Goal: Transaction & Acquisition: Book appointment/travel/reservation

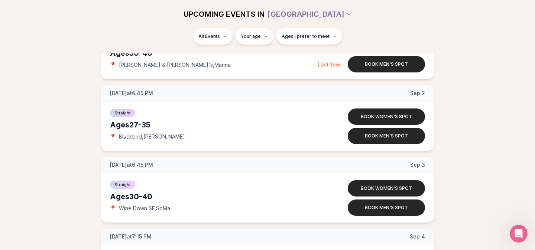
scroll to position [720, 0]
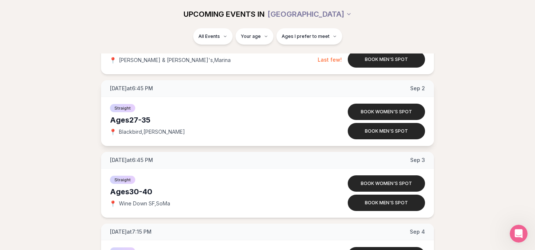
click at [165, 133] on div "📍 Blackbird , [PERSON_NAME]" at bounding box center [215, 131] width 210 height 7
click at [382, 133] on button "Book men's spot" at bounding box center [386, 131] width 77 height 16
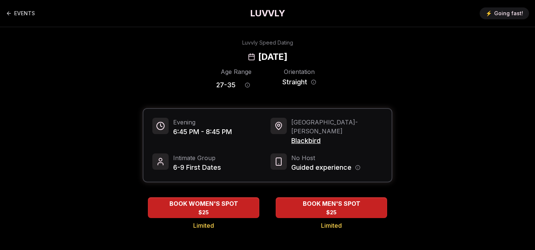
click at [287, 55] on h2 "[DATE]" at bounding box center [272, 57] width 29 height 12
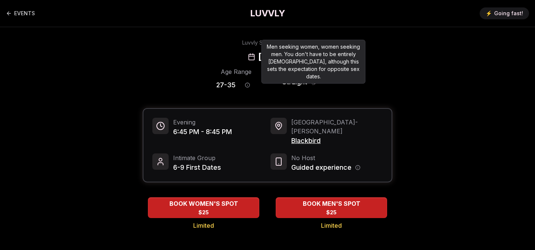
click at [312, 82] on icon "Orientation information" at bounding box center [313, 82] width 5 height 5
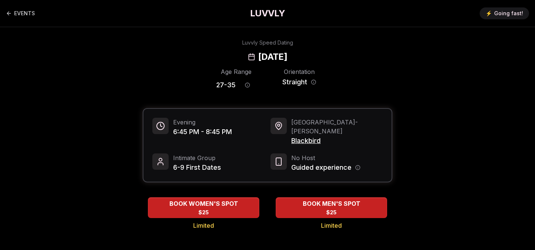
click at [314, 136] on span "Blackbird" at bounding box center [336, 141] width 91 height 10
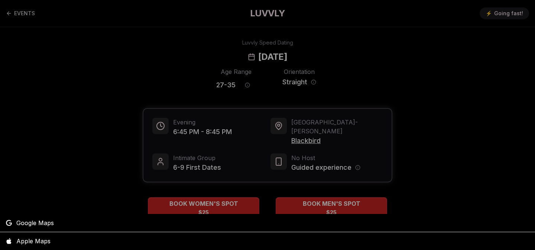
click at [425, 118] on div at bounding box center [267, 125] width 535 height 250
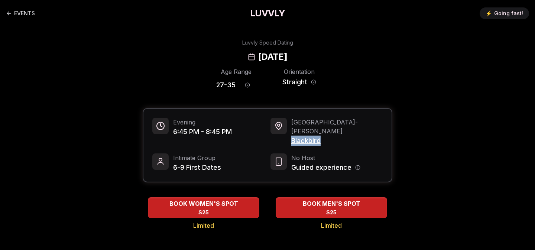
drag, startPoint x: 330, startPoint y: 133, endPoint x: 291, endPoint y: 134, distance: 39.0
click at [291, 134] on div "San Francisco - [PERSON_NAME] Blackbird" at bounding box center [326, 132] width 112 height 28
copy span "Blackbird"
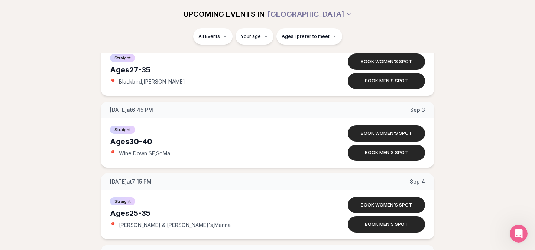
scroll to position [755, 0]
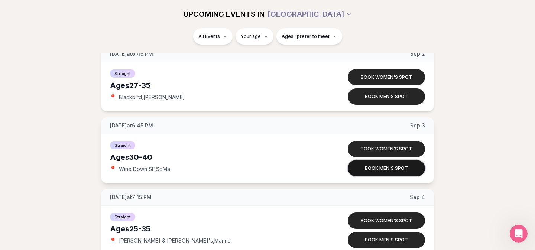
click at [367, 170] on button "Book men's spot" at bounding box center [386, 168] width 77 height 16
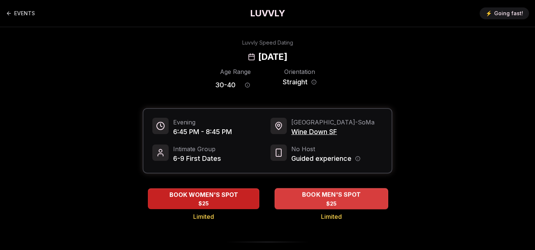
click at [310, 188] on div "BOOK MEN'S SPOT $25" at bounding box center [332, 198] width 114 height 20
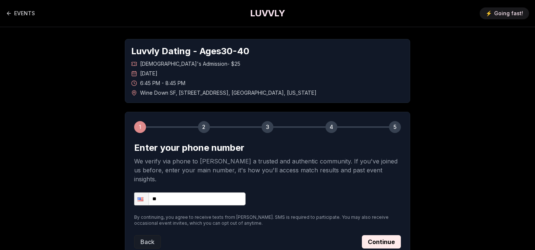
click at [175, 192] on input "**" at bounding box center [189, 198] width 111 height 13
type input "**********"
click at [381, 235] on button "Continue" at bounding box center [381, 241] width 39 height 13
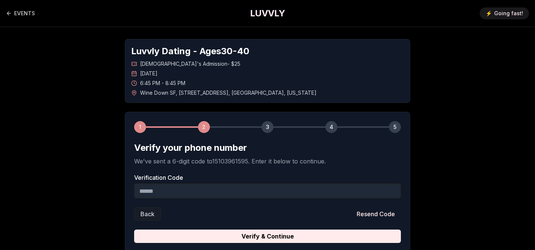
click at [237, 194] on input "Verification Code" at bounding box center [267, 191] width 267 height 15
type input "******"
click at [134, 230] on button "Verify & Continue" at bounding box center [267, 236] width 267 height 13
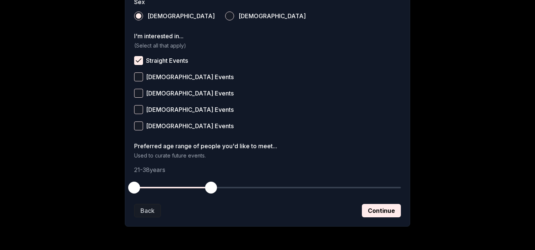
scroll to position [310, 0]
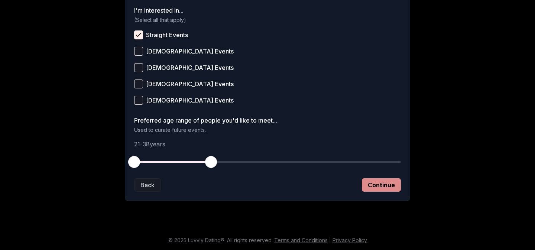
click at [384, 183] on button "Continue" at bounding box center [381, 184] width 39 height 13
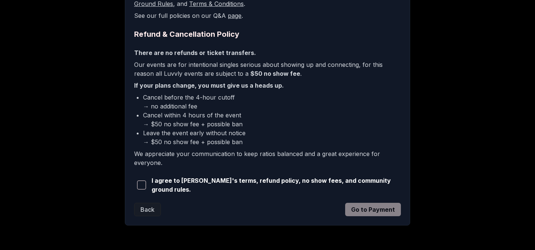
scroll to position [189, 0]
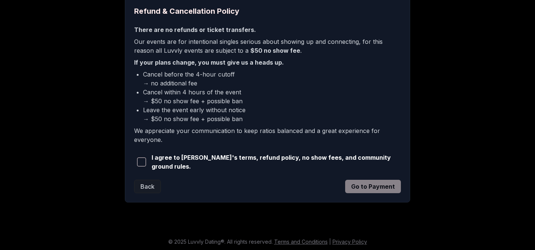
click at [145, 160] on span "button" at bounding box center [141, 162] width 9 height 9
click at [378, 188] on button "Go to Payment" at bounding box center [373, 186] width 56 height 13
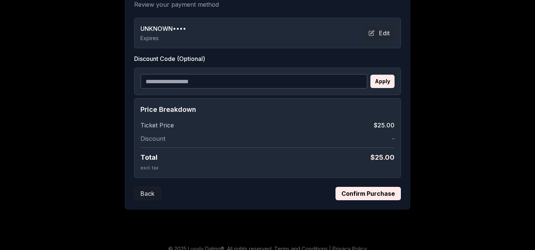
scroll to position [155, 0]
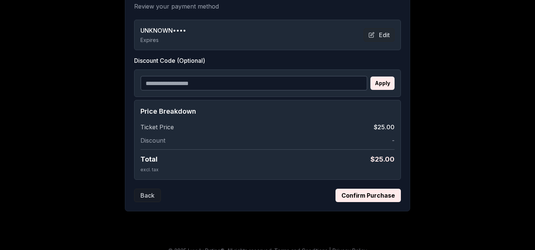
click at [204, 88] on input "Discount Code (Optional)" at bounding box center [253, 83] width 227 height 15
type input "**********"
click at [395, 82] on div "**********" at bounding box center [267, 82] width 267 height 27
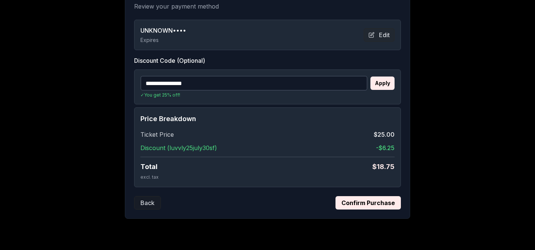
drag, startPoint x: 213, startPoint y: 84, endPoint x: 138, endPoint y: 84, distance: 75.1
click at [138, 84] on div "**********" at bounding box center [267, 86] width 267 height 35
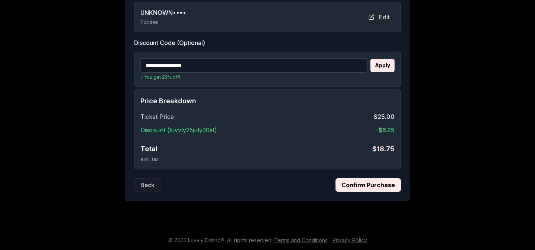
click at [347, 186] on button "Confirm Purchase" at bounding box center [368, 184] width 65 height 13
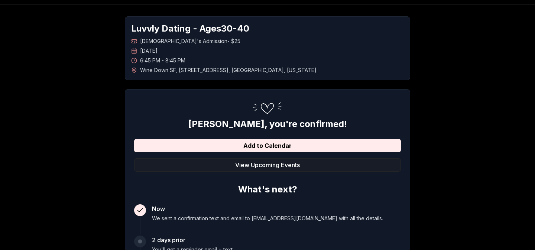
scroll to position [0, 0]
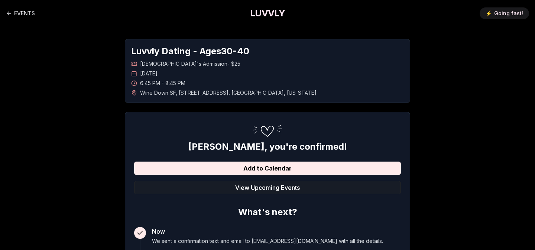
drag, startPoint x: 172, startPoint y: 74, endPoint x: 307, endPoint y: 94, distance: 136.7
click at [307, 94] on div "[DEMOGRAPHIC_DATA]'s Admission - $25 [DATE] 6:45 PM - 8:45 PM Wine Down SF , [S…" at bounding box center [267, 78] width 273 height 36
copy div "[DATE] 6:45 PM - 8:45 PM Wine Down SF , [STREET_ADDRESS][US_STATE]"
click at [20, 13] on link "EVENTS" at bounding box center [20, 13] width 29 height 15
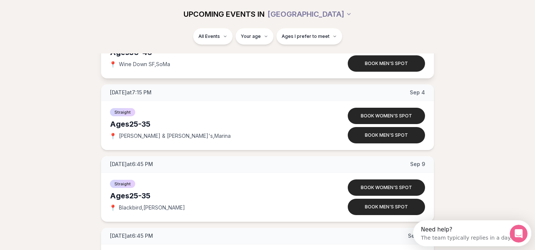
scroll to position [861, 0]
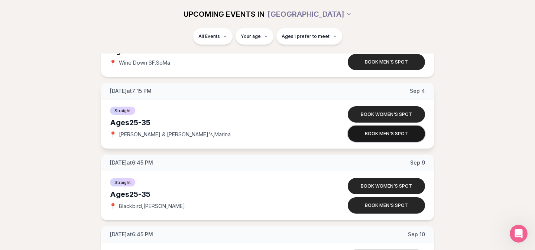
click at [393, 136] on button "Book men's spot" at bounding box center [386, 134] width 77 height 16
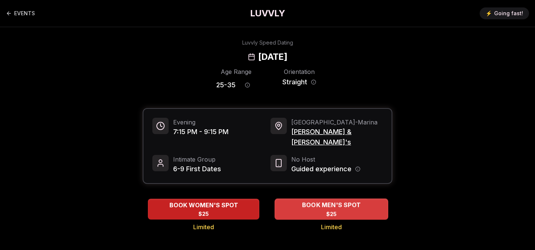
click at [316, 204] on div "BOOK MEN'S SPOT $25" at bounding box center [332, 209] width 114 height 20
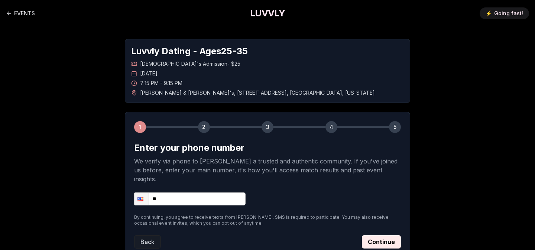
click at [204, 192] on input "**" at bounding box center [189, 198] width 111 height 13
type input "**********"
click at [382, 235] on button "Continue" at bounding box center [381, 241] width 39 height 13
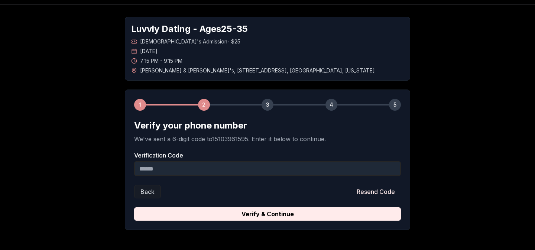
scroll to position [51, 0]
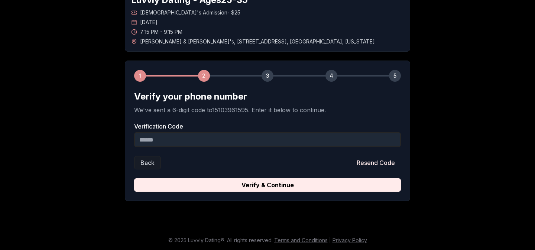
click at [175, 139] on input "Verification Code" at bounding box center [267, 139] width 267 height 15
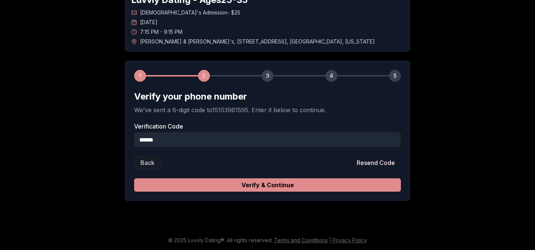
type input "******"
click at [205, 187] on button "Verify & Continue" at bounding box center [267, 184] width 267 height 13
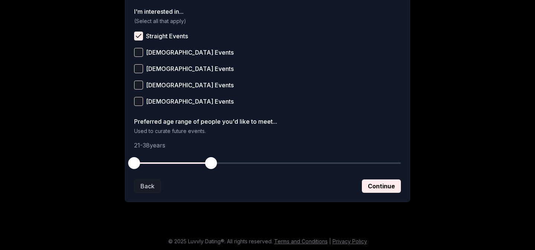
scroll to position [310, 0]
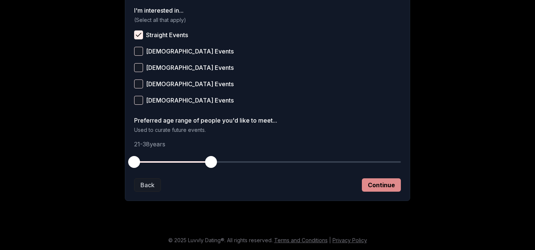
click at [400, 180] on button "Continue" at bounding box center [381, 184] width 39 height 13
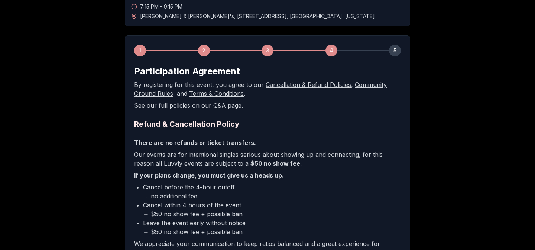
scroll to position [189, 0]
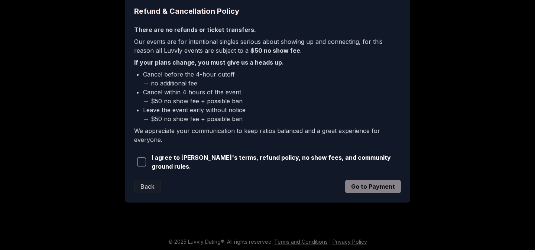
click at [252, 161] on span "I agree to [PERSON_NAME]'s terms, refund policy, no show fees, and community gr…" at bounding box center [276, 162] width 249 height 18
click at [144, 160] on span "button" at bounding box center [141, 162] width 9 height 9
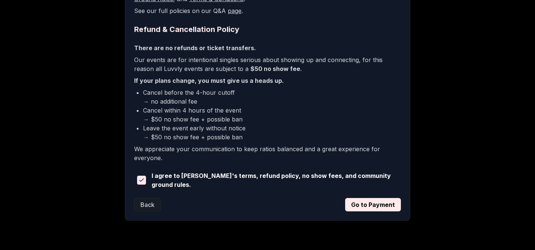
scroll to position [187, 0]
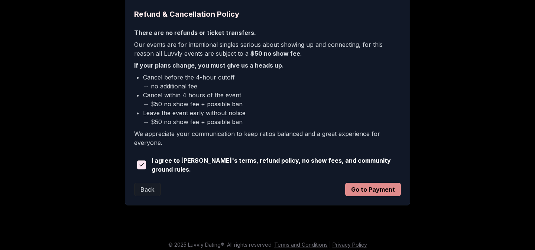
click at [364, 184] on button "Go to Payment" at bounding box center [373, 189] width 56 height 13
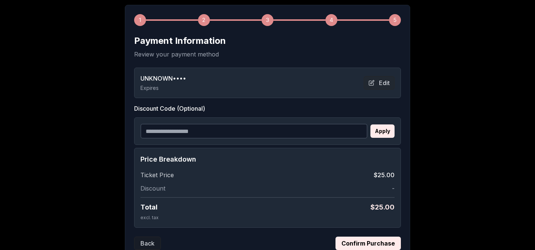
scroll to position [103, 0]
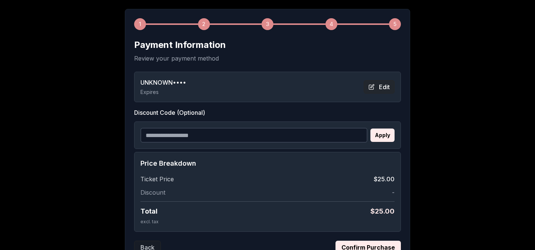
click at [383, 90] on button "Edit" at bounding box center [379, 86] width 31 height 13
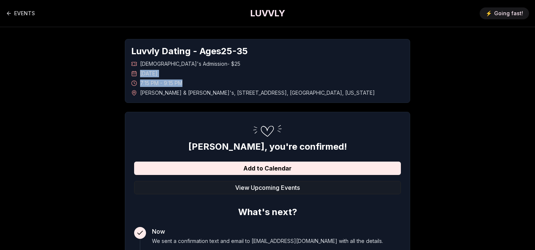
drag, startPoint x: 140, startPoint y: 75, endPoint x: 202, endPoint y: 84, distance: 63.1
click at [202, 84] on div "Straight Men's Admission - $25 Thursday, September 4th 7:15 PM - 9:15 PM Rick &…" at bounding box center [267, 78] width 273 height 36
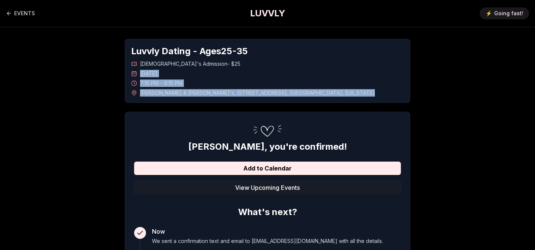
drag, startPoint x: 295, startPoint y: 95, endPoint x: 140, endPoint y: 75, distance: 156.3
click at [140, 75] on div "Straight Men's Admission - $25 Thursday, September 4th 7:15 PM - 9:15 PM Rick &…" at bounding box center [267, 78] width 273 height 36
copy div "Thursday, September 4th 7:15 PM - 9:15 PM Rick & Roxy's , 2131 Lombard Street ,…"
click at [30, 15] on link "EVENTS" at bounding box center [20, 13] width 29 height 15
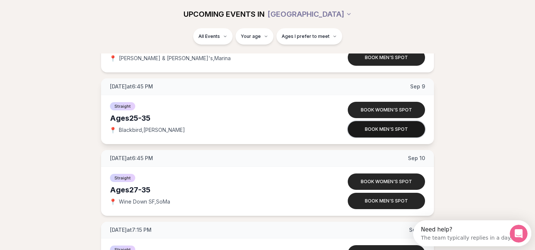
click at [388, 127] on button "Book men's spot" at bounding box center [386, 129] width 77 height 16
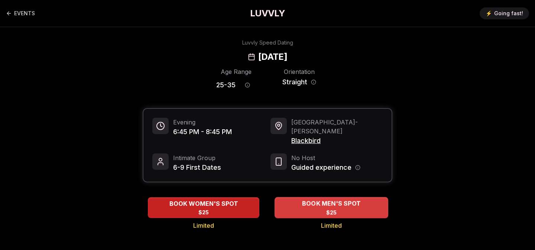
click at [359, 203] on div "BOOK MEN'S SPOT $25" at bounding box center [332, 207] width 114 height 20
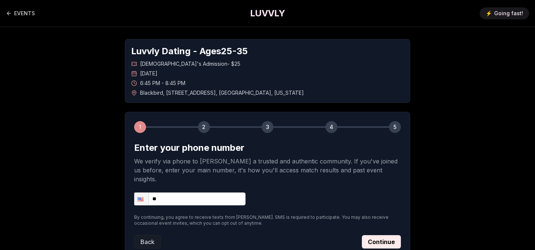
click at [196, 195] on input "**" at bounding box center [189, 198] width 111 height 13
type input "**********"
click at [377, 235] on button "Continue" at bounding box center [381, 241] width 39 height 13
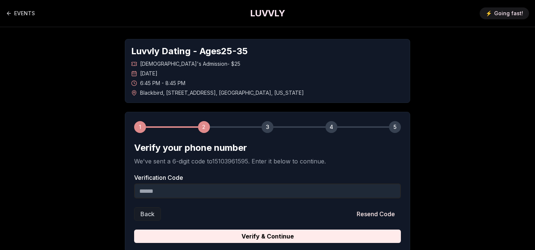
click at [205, 192] on input "Verification Code" at bounding box center [267, 191] width 267 height 15
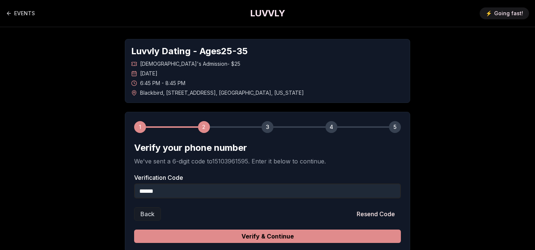
type input "******"
click at [268, 235] on button "Verify & Continue" at bounding box center [267, 236] width 267 height 13
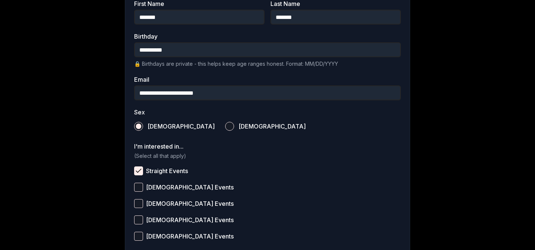
scroll to position [252, 0]
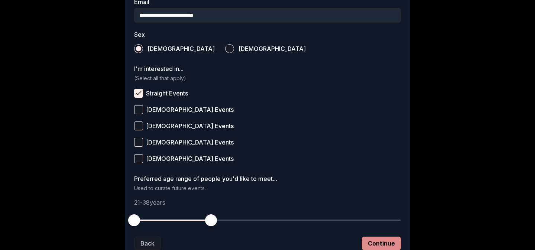
click at [378, 244] on button "Continue" at bounding box center [381, 243] width 39 height 13
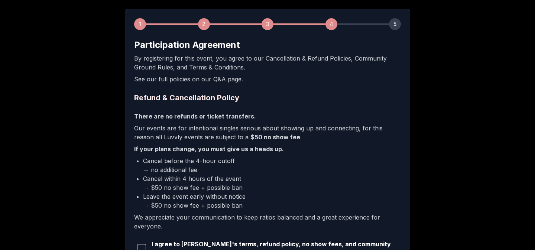
scroll to position [189, 0]
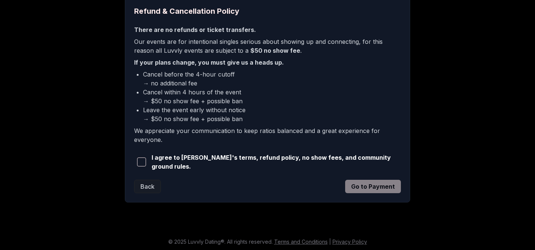
click at [195, 161] on span "I agree to [PERSON_NAME]'s terms, refund policy, no show fees, and community gr…" at bounding box center [276, 162] width 249 height 18
click at [140, 163] on span "button" at bounding box center [141, 162] width 9 height 9
click at [352, 187] on button "Go to Payment" at bounding box center [373, 186] width 56 height 13
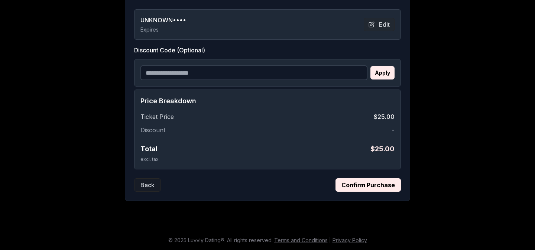
scroll to position [92, 0]
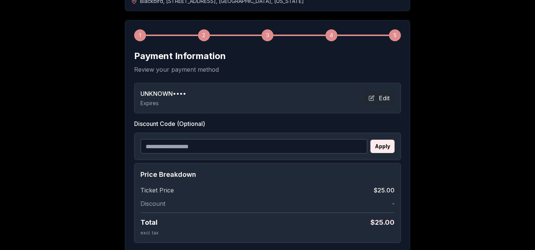
click at [186, 143] on input "Discount Code (Optional)" at bounding box center [253, 146] width 227 height 15
click at [174, 149] on input "Discount Code (Optional)" at bounding box center [253, 146] width 227 height 15
paste input "**********"
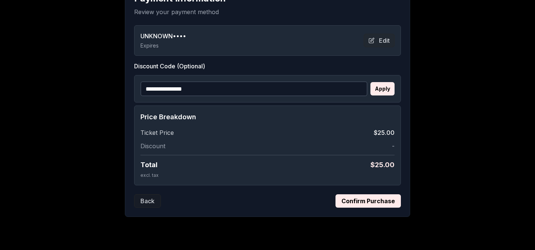
scroll to position [165, 0]
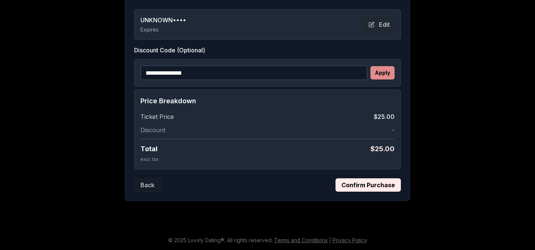
type input "**********"
click at [386, 75] on button "Apply" at bounding box center [382, 72] width 24 height 13
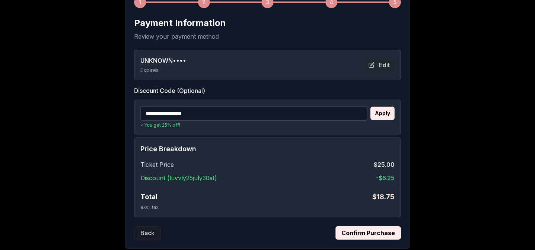
scroll to position [119, 0]
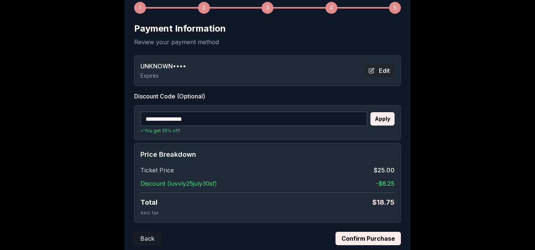
click at [383, 71] on button "Edit" at bounding box center [379, 70] width 31 height 13
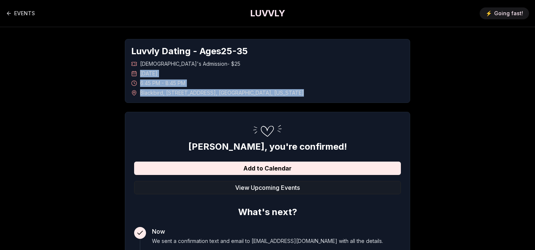
drag, startPoint x: 141, startPoint y: 72, endPoint x: 282, endPoint y: 90, distance: 141.9
click at [282, 90] on div "[DEMOGRAPHIC_DATA]'s Admission - $25 [DATE] 6:45 PM - 8:45 PM Blackbird , [STRE…" at bounding box center [267, 78] width 273 height 36
copy div "[DATE] 6:45 PM - 8:45 PM Blackbird , [STREET_ADDRESS][US_STATE]"
click at [29, 11] on link "EVENTS" at bounding box center [20, 13] width 29 height 15
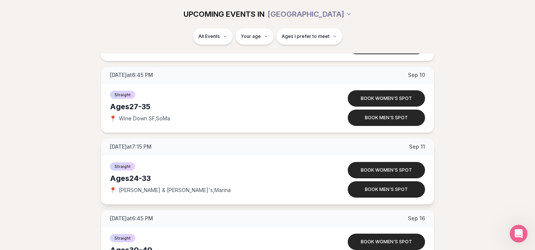
scroll to position [1020, 0]
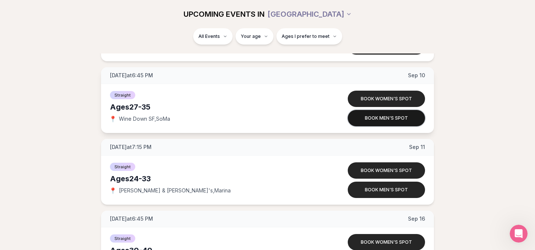
click at [390, 115] on button "Book men's spot" at bounding box center [386, 118] width 77 height 16
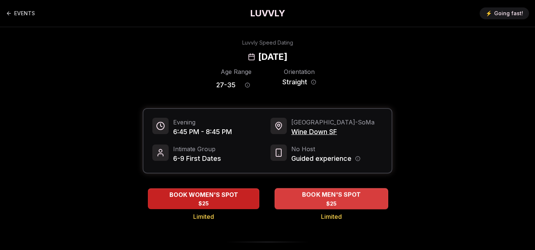
click at [346, 197] on span "BOOK MEN'S SPOT" at bounding box center [332, 194] width 62 height 9
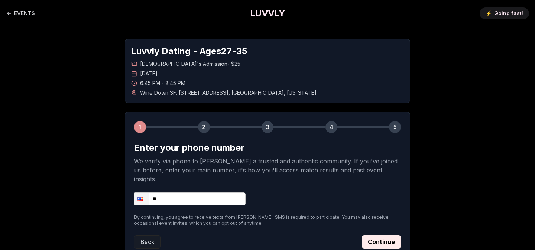
click at [185, 192] on input "**" at bounding box center [189, 198] width 111 height 13
type input "**********"
click at [388, 235] on button "Continue" at bounding box center [381, 241] width 39 height 13
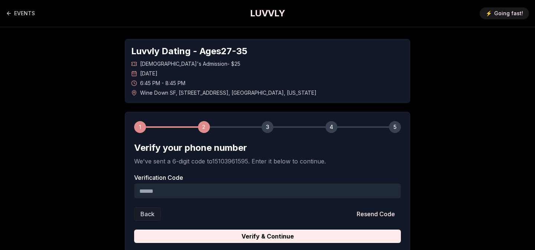
click at [317, 193] on input "Verification Code" at bounding box center [267, 191] width 267 height 15
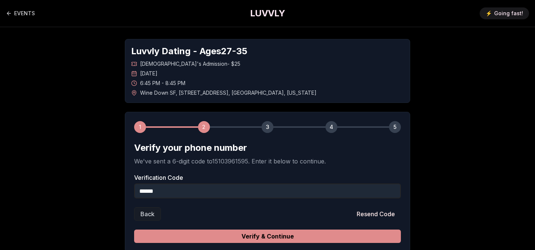
type input "******"
click at [366, 231] on button "Verify & Continue" at bounding box center [267, 236] width 267 height 13
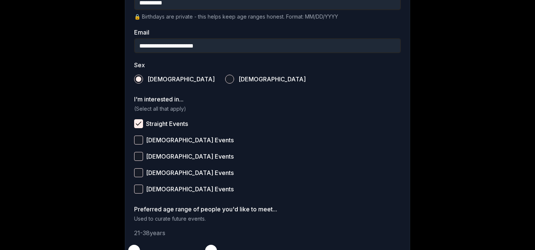
scroll to position [262, 0]
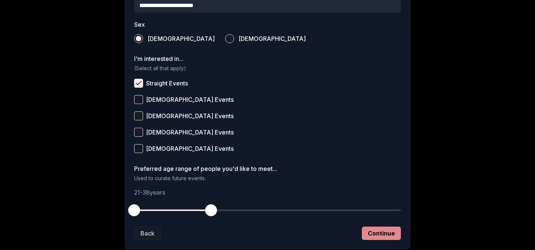
click at [376, 233] on button "Continue" at bounding box center [381, 233] width 39 height 13
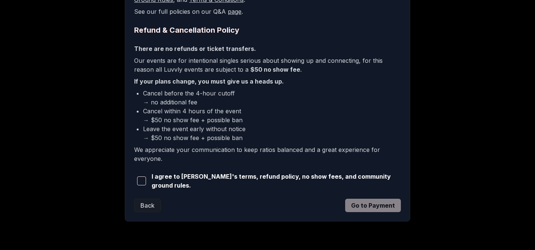
scroll to position [189, 0]
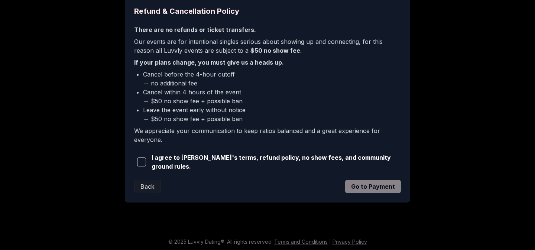
click at [181, 155] on div "I agree to [PERSON_NAME]'s terms, refund policy, no show fees, and community gr…" at bounding box center [267, 162] width 267 height 18
click at [150, 159] on div "I agree to [PERSON_NAME]'s terms, refund policy, no show fees, and community gr…" at bounding box center [267, 162] width 267 height 18
click at [145, 160] on span "button" at bounding box center [141, 162] width 9 height 9
click at [386, 186] on button "Go to Payment" at bounding box center [373, 186] width 56 height 13
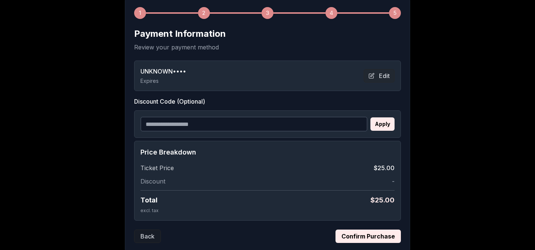
scroll to position [108, 0]
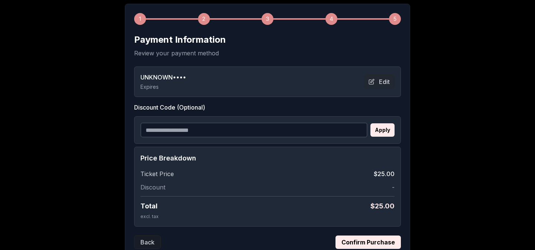
click at [214, 131] on input "Discount Code (Optional)" at bounding box center [253, 130] width 227 height 15
click at [210, 124] on input "Discount Code (Optional)" at bounding box center [253, 130] width 227 height 15
paste input "**********"
type input "**********"
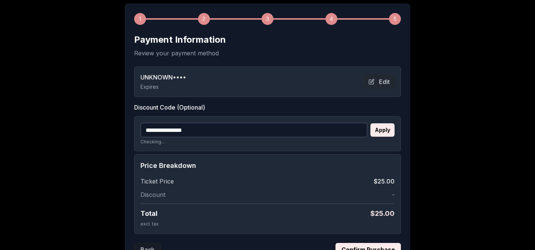
click at [395, 130] on div "**********" at bounding box center [267, 133] width 267 height 35
click at [389, 132] on button "Apply" at bounding box center [382, 129] width 24 height 13
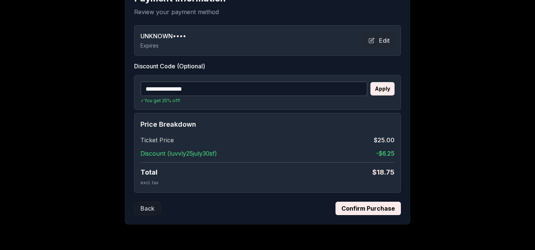
scroll to position [163, 0]
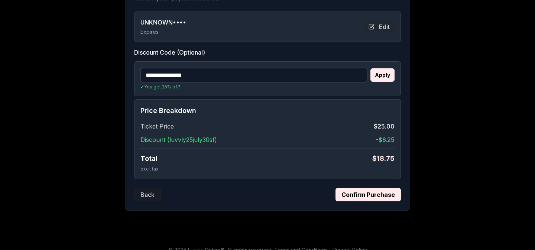
click at [378, 195] on button "Confirm Purchase" at bounding box center [368, 194] width 65 height 13
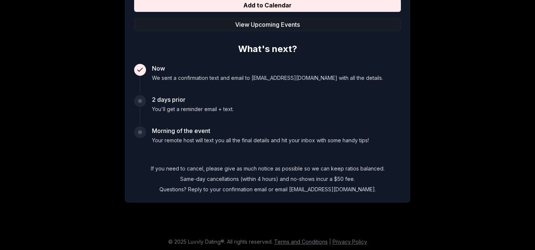
scroll to position [0, 0]
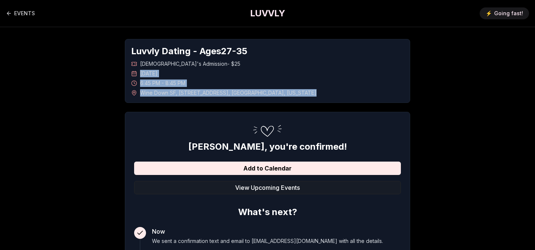
drag, startPoint x: 141, startPoint y: 74, endPoint x: 289, endPoint y: 92, distance: 149.7
click at [289, 92] on div "Straight Men's Admission - $25 Wednesday, September 10th 6:45 PM - 8:45 PM Wine…" at bounding box center [267, 78] width 273 height 36
copy div "Wednesday, September 10th 6:45 PM - 8:45 PM Wine Down SF , 685 Folsom Street , …"
click at [27, 19] on link "EVENTS" at bounding box center [20, 13] width 29 height 15
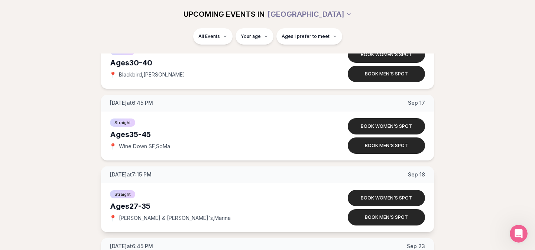
scroll to position [1207, 0]
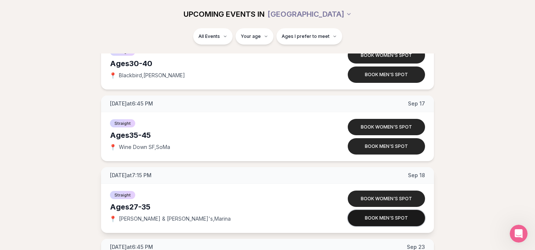
click at [369, 224] on button "Book men's spot" at bounding box center [386, 218] width 77 height 16
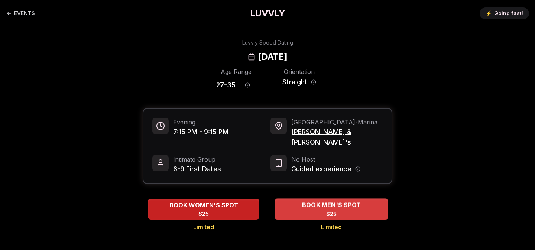
click at [304, 201] on span "BOOK MEN'S SPOT" at bounding box center [332, 205] width 62 height 9
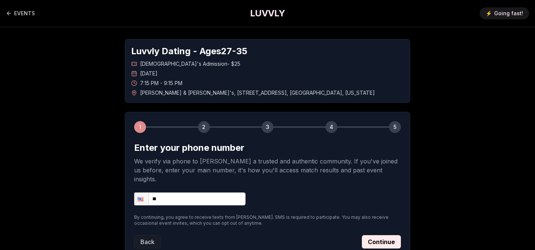
click at [173, 192] on input "**" at bounding box center [189, 198] width 111 height 13
type input "**********"
click at [374, 235] on button "Continue" at bounding box center [381, 241] width 39 height 13
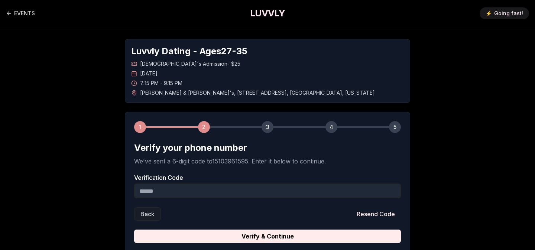
click at [252, 188] on input "Verification Code" at bounding box center [267, 191] width 267 height 15
type input "******"
click at [349, 229] on form "Verify your phone number We've sent a 6-digit code to 15103961595 . Enter it be…" at bounding box center [267, 192] width 267 height 101
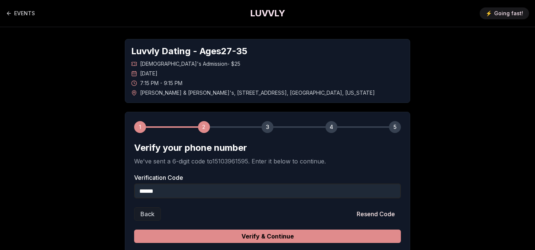
click at [348, 238] on button "Verify & Continue" at bounding box center [267, 236] width 267 height 13
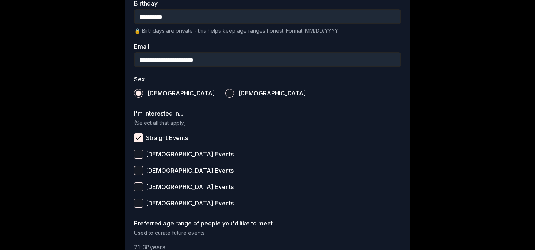
scroll to position [253, 0]
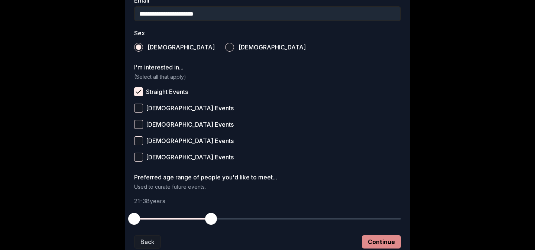
click at [366, 241] on button "Continue" at bounding box center [381, 241] width 39 height 13
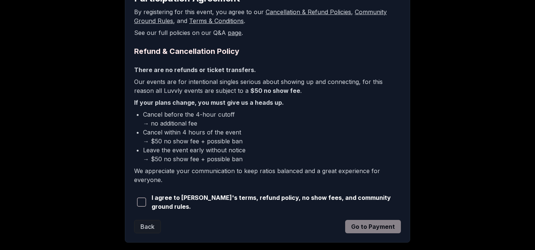
scroll to position [189, 0]
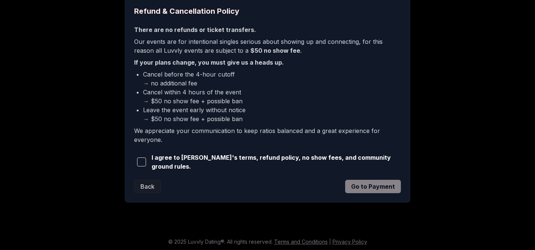
click at [206, 160] on span "I agree to [PERSON_NAME]'s terms, refund policy, no show fees, and community gr…" at bounding box center [276, 162] width 249 height 18
click at [145, 156] on button "button" at bounding box center [141, 162] width 14 height 16
click at [388, 186] on button "Go to Payment" at bounding box center [373, 186] width 56 height 13
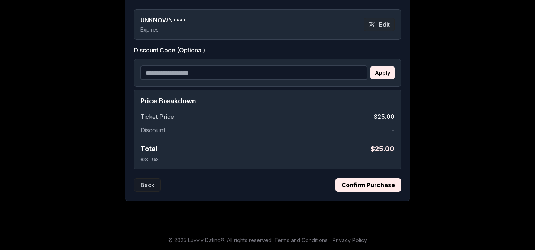
click at [175, 72] on input "Discount Code (Optional)" at bounding box center [253, 72] width 227 height 15
paste input "**********"
type input "**********"
click at [382, 72] on button "Apply" at bounding box center [382, 72] width 24 height 13
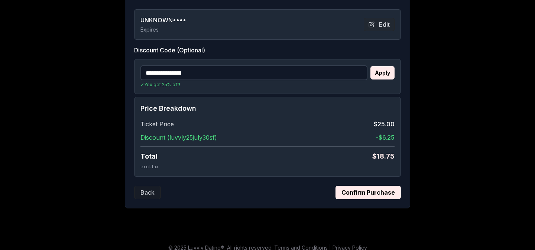
click at [376, 191] on button "Confirm Purchase" at bounding box center [368, 192] width 65 height 13
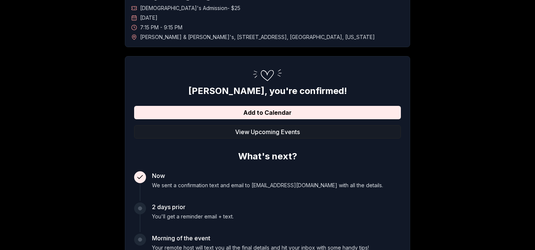
scroll to position [0, 0]
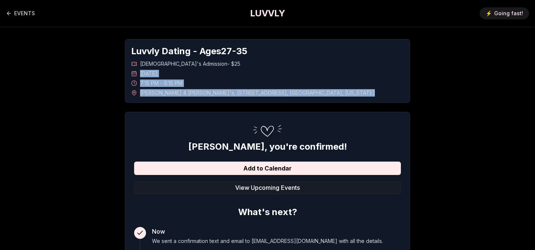
drag, startPoint x: 141, startPoint y: 73, endPoint x: 340, endPoint y: 99, distance: 200.1
click at [340, 99] on div "Luvvly Dating - Ages 27 - 35 Straight Men's Admission - $25 Thursday, September…" at bounding box center [267, 71] width 285 height 64
copy div "Thursday, September 18th 7:15 PM - 9:15 PM Rick & Roxy's , 2131 Lombard Street …"
click at [17, 15] on link "EVENTS" at bounding box center [20, 13] width 29 height 15
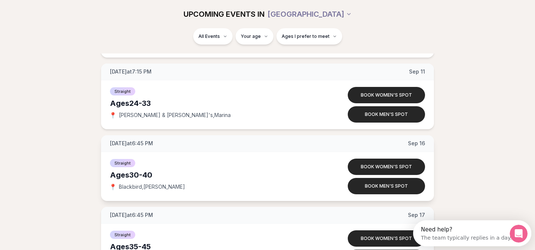
scroll to position [1095, 0]
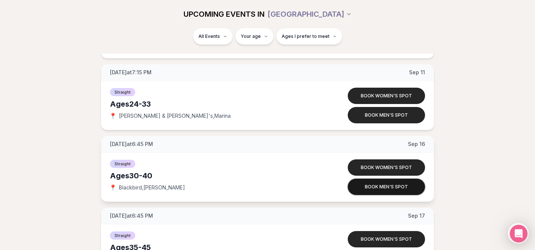
click at [367, 188] on button "Book men's spot" at bounding box center [386, 187] width 77 height 16
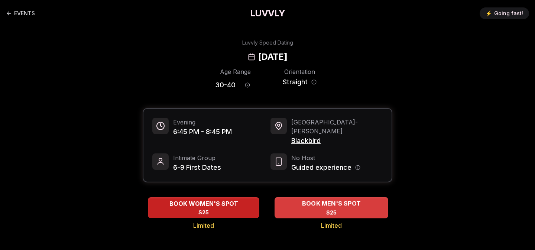
click at [329, 209] on span "$25" at bounding box center [331, 212] width 11 height 7
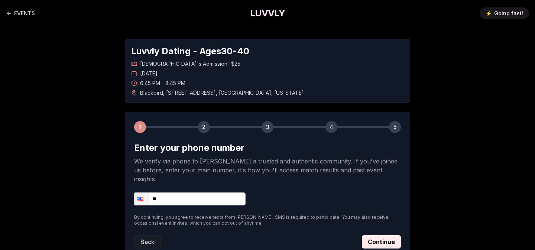
click at [194, 193] on input "**" at bounding box center [189, 198] width 111 height 13
type input "**********"
click at [372, 235] on button "Continue" at bounding box center [381, 241] width 39 height 13
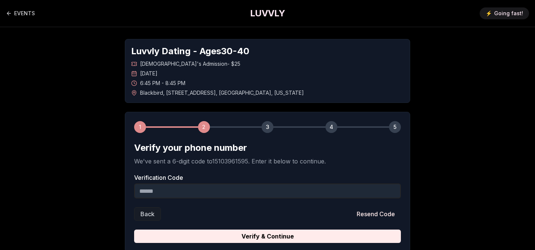
click at [218, 185] on input "Verification Code" at bounding box center [267, 191] width 267 height 15
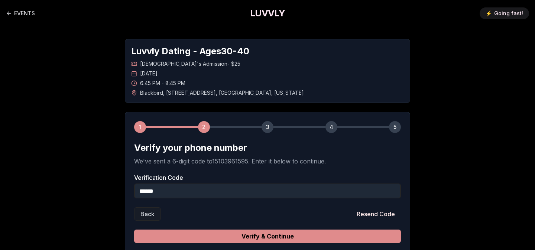
type input "******"
click at [263, 237] on button "Verify & Continue" at bounding box center [267, 236] width 267 height 13
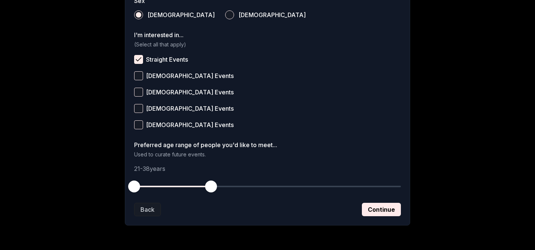
scroll to position [310, 0]
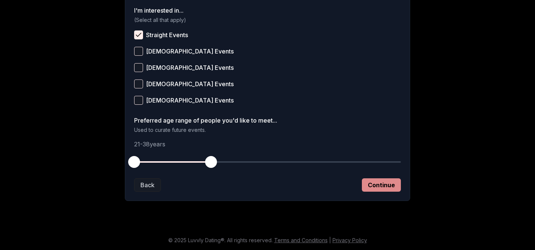
click at [394, 184] on button "Continue" at bounding box center [381, 184] width 39 height 13
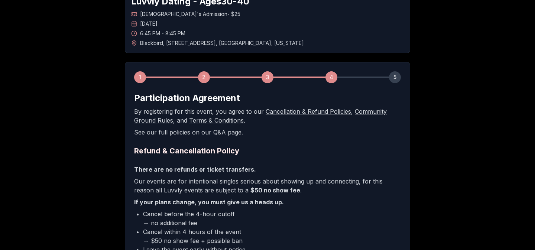
scroll to position [133, 0]
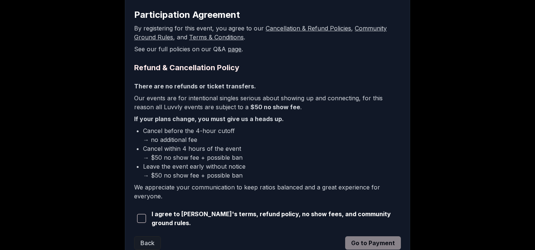
click at [201, 220] on span "I agree to [PERSON_NAME]'s terms, refund policy, no show fees, and community gr…" at bounding box center [276, 219] width 249 height 18
click at [140, 221] on span "button" at bounding box center [141, 218] width 9 height 9
click at [381, 247] on button "Go to Payment" at bounding box center [373, 242] width 56 height 13
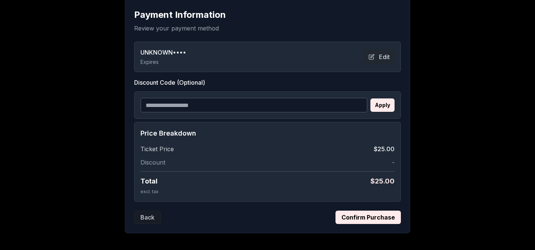
click at [208, 107] on input "Discount Code (Optional)" at bounding box center [253, 105] width 227 height 15
paste input "**********"
type input "**********"
click at [387, 107] on button "Apply" at bounding box center [382, 104] width 24 height 13
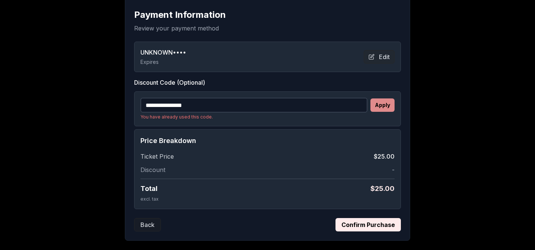
click at [384, 104] on button "Apply" at bounding box center [382, 104] width 24 height 13
click at [236, 111] on input "**********" at bounding box center [253, 105] width 227 height 15
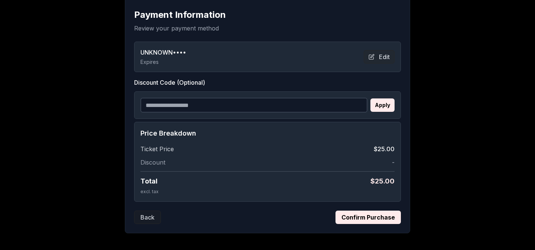
click at [367, 217] on button "Confirm Purchase" at bounding box center [368, 217] width 65 height 13
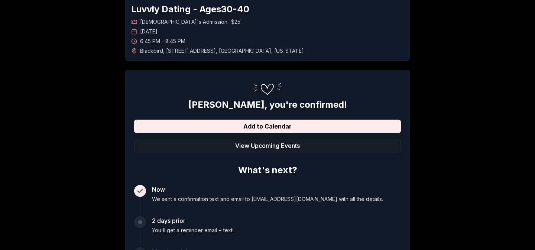
scroll to position [0, 0]
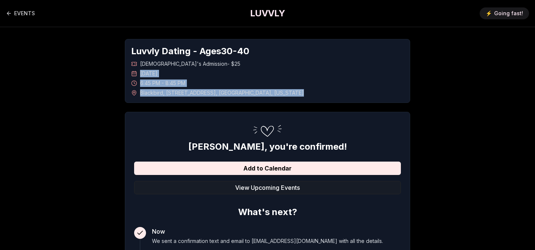
drag, startPoint x: 140, startPoint y: 73, endPoint x: 283, endPoint y: 95, distance: 144.8
click at [283, 95] on div "Straight Men's Admission - $25 Tuesday, September 16th 6:45 PM - 8:45 PM Blackb…" at bounding box center [267, 78] width 273 height 36
copy div "Tuesday, September 16th 6:45 PM - 8:45 PM Blackbird , 2124 Market Street , San …"
click at [20, 16] on link "EVENTS" at bounding box center [20, 13] width 29 height 15
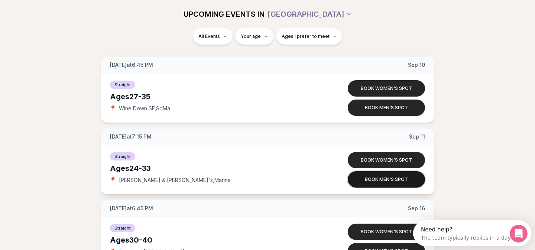
click at [373, 178] on button "Book men's spot" at bounding box center [386, 179] width 77 height 16
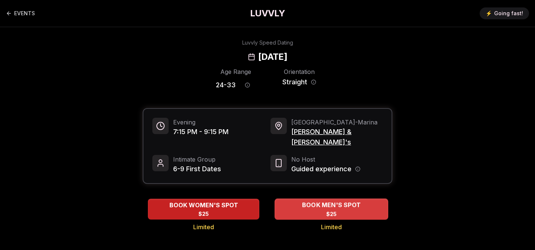
click at [328, 201] on span "BOOK MEN'S SPOT" at bounding box center [332, 205] width 62 height 9
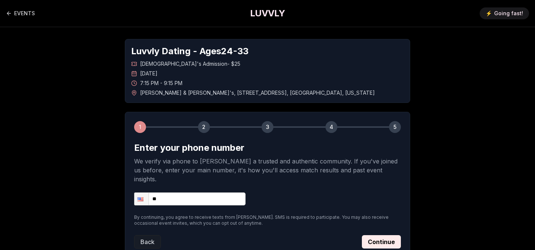
click at [189, 195] on input "**" at bounding box center [189, 198] width 111 height 13
type input "**********"
click at [375, 236] on button "Continue" at bounding box center [381, 241] width 39 height 13
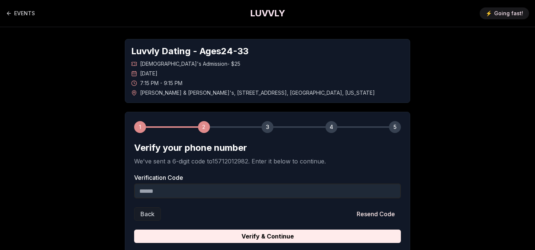
click at [198, 195] on input "Verification Code" at bounding box center [267, 191] width 267 height 15
type input "******"
click at [134, 230] on button "Verify & Continue" at bounding box center [267, 236] width 267 height 13
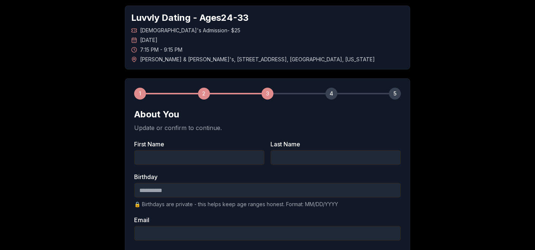
scroll to position [76, 0]
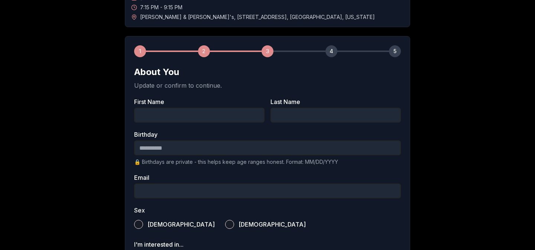
click at [166, 112] on input "First Name" at bounding box center [199, 115] width 130 height 15
type input "*******"
type input "**********"
click at [189, 149] on input "Birthday" at bounding box center [267, 147] width 267 height 15
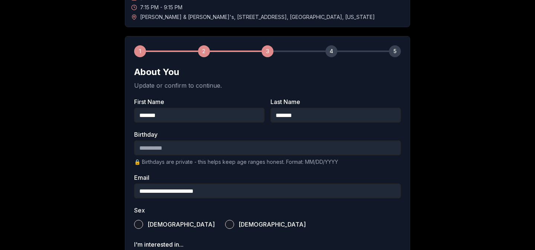
type input "**********"
click at [176, 193] on input "**********" at bounding box center [267, 191] width 267 height 15
click at [147, 223] on label "[DEMOGRAPHIC_DATA]" at bounding box center [174, 224] width 81 height 16
click at [143, 223] on button "[DEMOGRAPHIC_DATA]" at bounding box center [138, 224] width 9 height 9
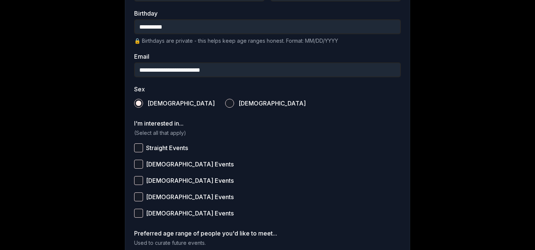
scroll to position [231, 0]
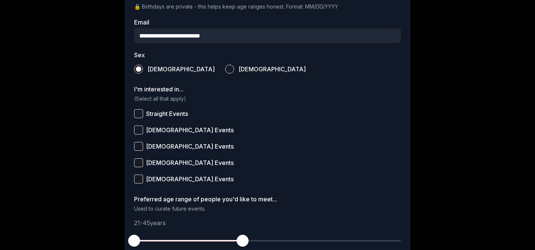
click at [163, 113] on span "Straight Events" at bounding box center [167, 114] width 42 height 6
click at [143, 113] on button "Straight Events" at bounding box center [138, 113] width 9 height 9
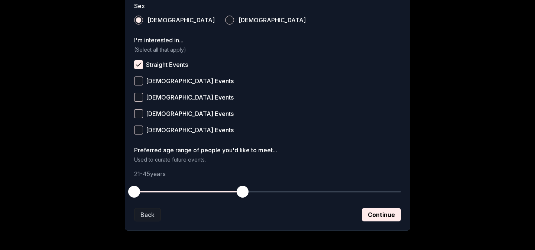
scroll to position [283, 0]
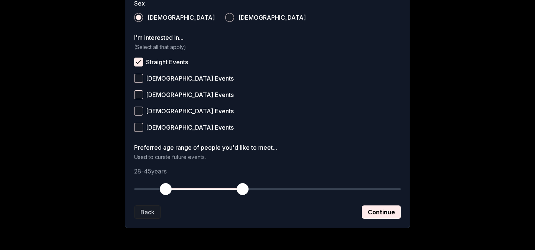
drag, startPoint x: 135, startPoint y: 190, endPoint x: 165, endPoint y: 190, distance: 30.1
click at [165, 190] on span "button" at bounding box center [166, 189] width 12 height 12
drag, startPoint x: 243, startPoint y: 190, endPoint x: 206, endPoint y: 190, distance: 36.8
click at [206, 190] on span "button" at bounding box center [207, 189] width 12 height 12
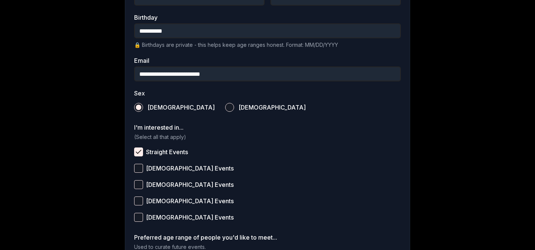
scroll to position [191, 0]
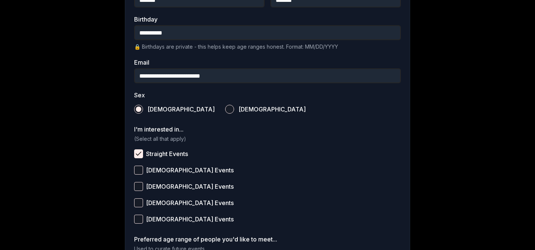
click at [186, 72] on input "**********" at bounding box center [267, 75] width 267 height 15
type input "**********"
click at [214, 93] on label "Sex" at bounding box center [267, 95] width 267 height 6
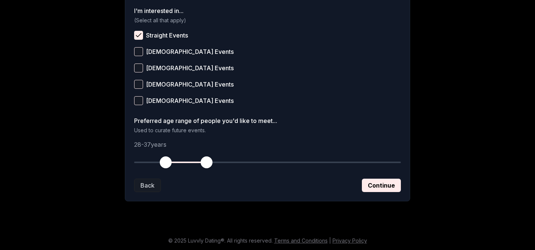
scroll to position [310, 0]
click at [385, 187] on button "Continue" at bounding box center [381, 184] width 39 height 13
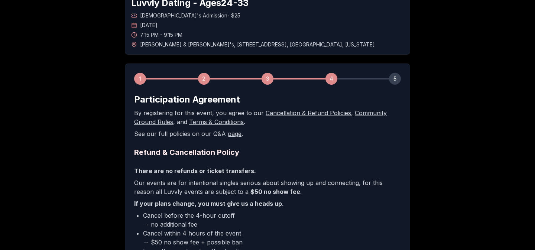
scroll to position [130, 0]
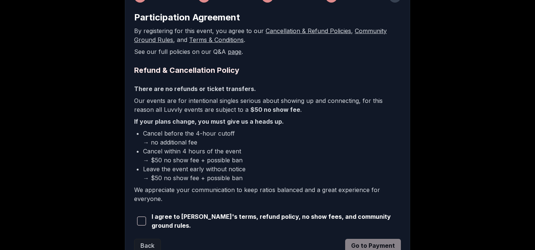
click at [195, 222] on span "I agree to [PERSON_NAME]'s terms, refund policy, no show fees, and community gr…" at bounding box center [276, 221] width 249 height 18
click at [148, 220] on button "button" at bounding box center [141, 221] width 14 height 16
click at [396, 245] on button "Go to Payment" at bounding box center [373, 245] width 56 height 13
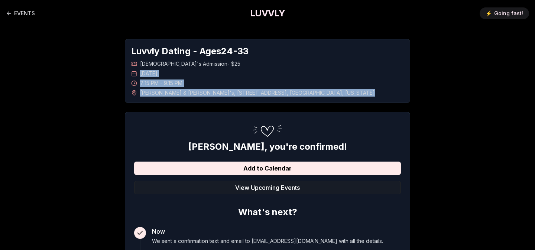
drag, startPoint x: 139, startPoint y: 72, endPoint x: 299, endPoint y: 92, distance: 161.1
click at [299, 92] on div "Straight Men's Admission - $25 Thursday, September 11TH 7:15 PM - 9:15 PM Rick …" at bounding box center [267, 78] width 273 height 36
copy div "Thursday, September 11TH 7:15 PM - 9:15 PM Rick & Roxy's , 2131 Lombard Street …"
